Goal: Navigation & Orientation: Go to known website

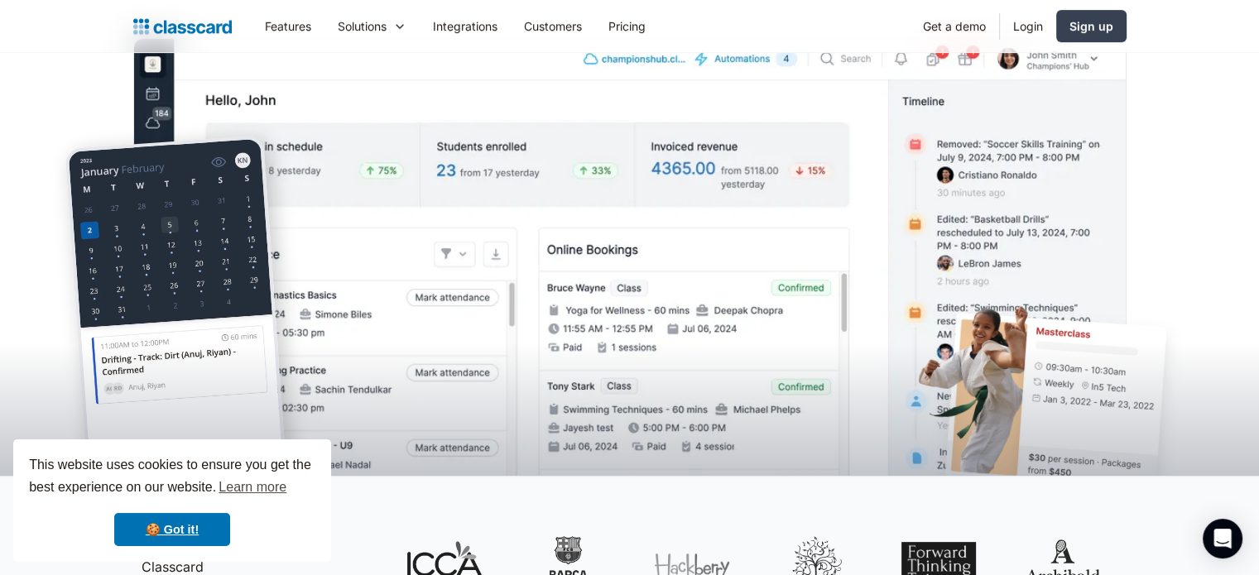
scroll to position [83, 0]
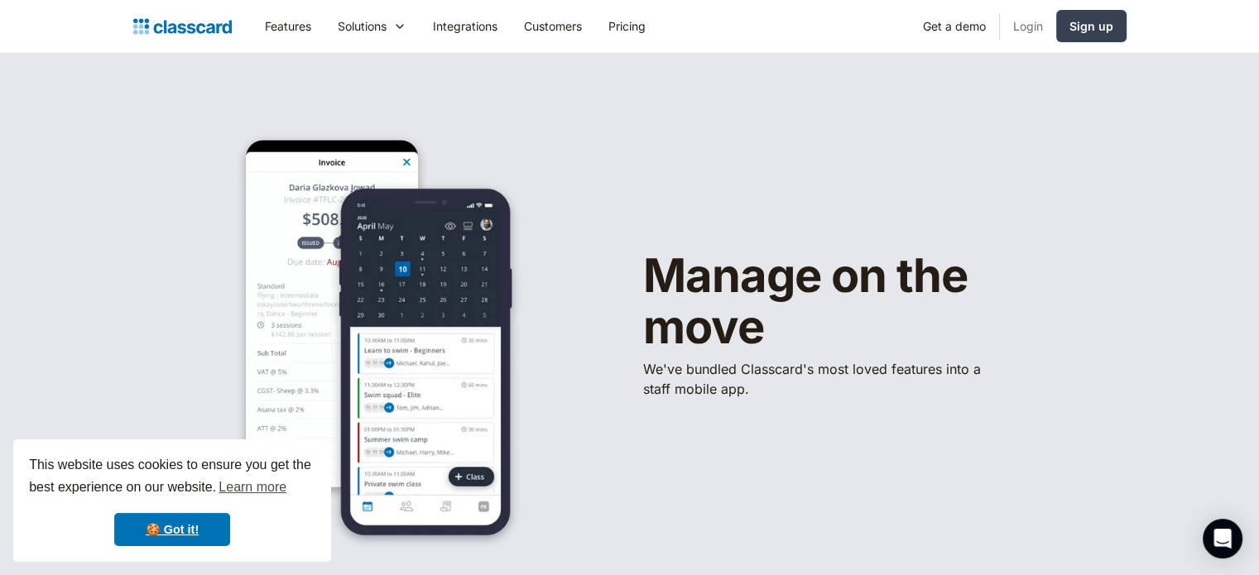
click at [1027, 27] on link "Login" at bounding box center [1028, 25] width 56 height 37
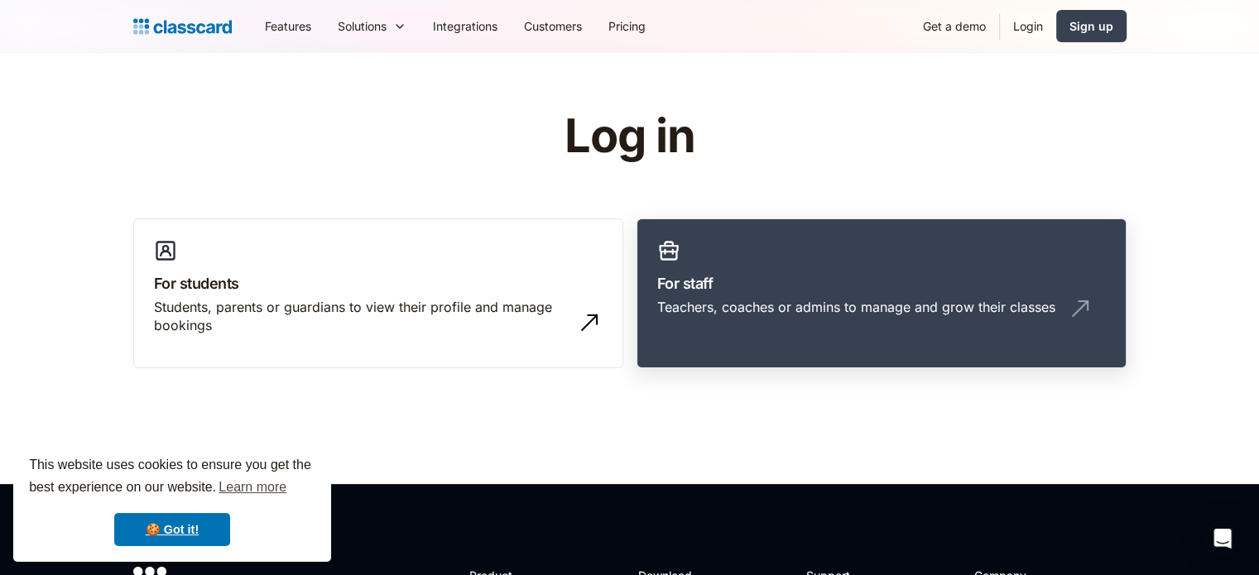
click at [1020, 254] on link "For staff Teachers, coaches or admins to manage and grow their classes" at bounding box center [881, 293] width 490 height 151
